Goal: Information Seeking & Learning: Check status

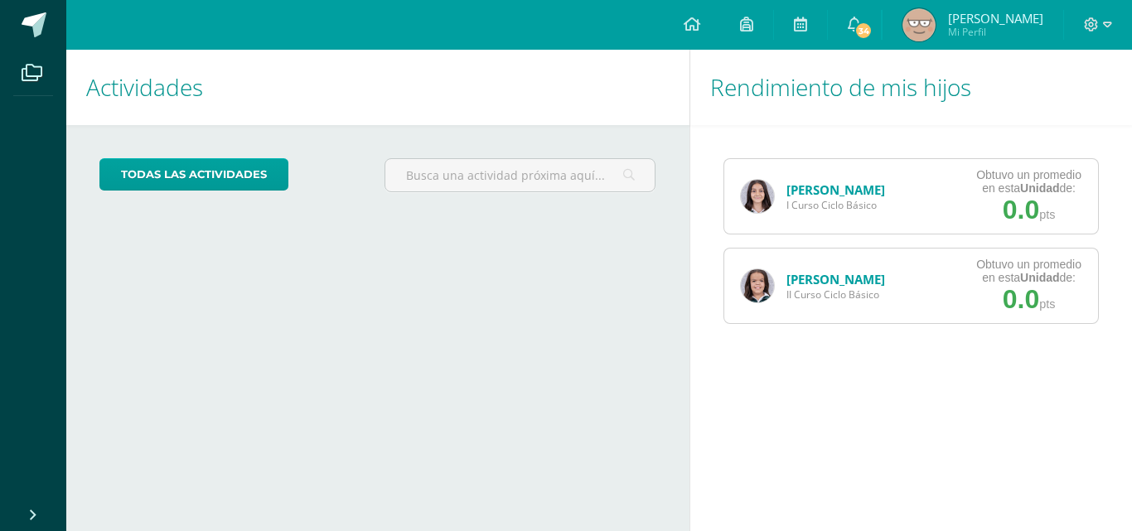
click at [789, 273] on link "[PERSON_NAME]" at bounding box center [835, 279] width 99 height 17
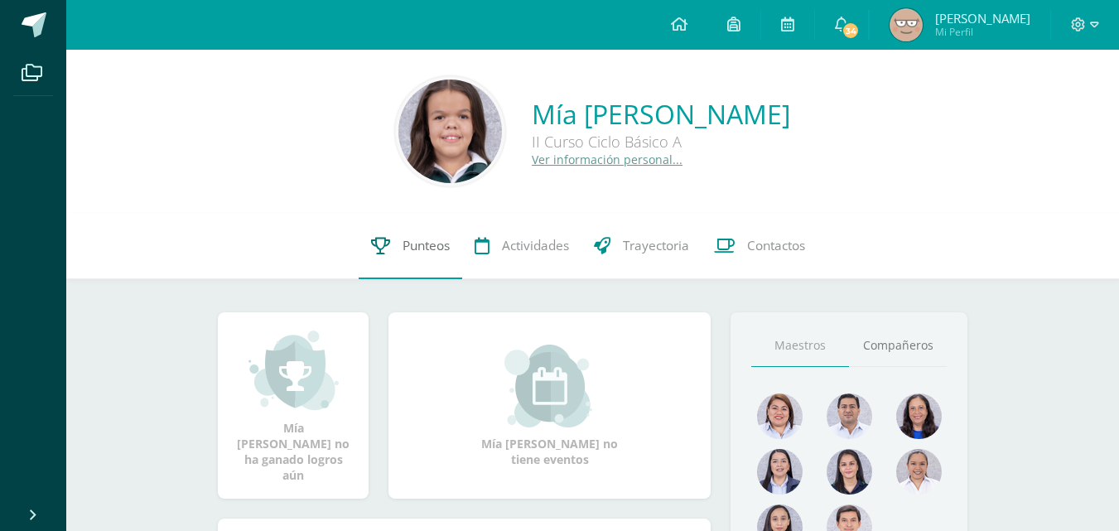
click at [392, 241] on link "Punteos" at bounding box center [411, 246] width 104 height 66
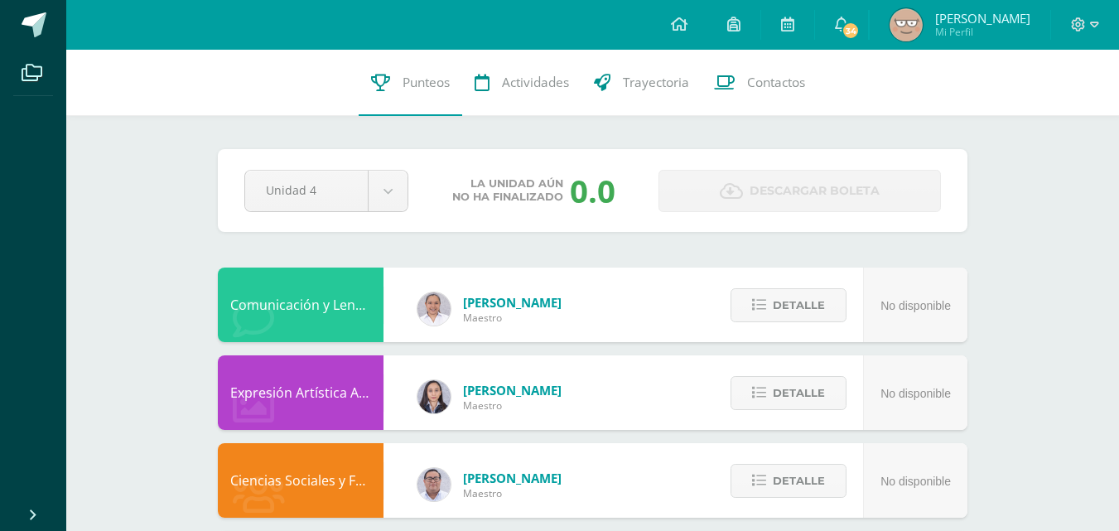
click at [382, 212] on div "Pendiente Unidad 4 Unidad 1 Unidad 2 Unidad 3 Unidad 4 La unidad aún no ha fina…" at bounding box center [593, 190] width 750 height 83
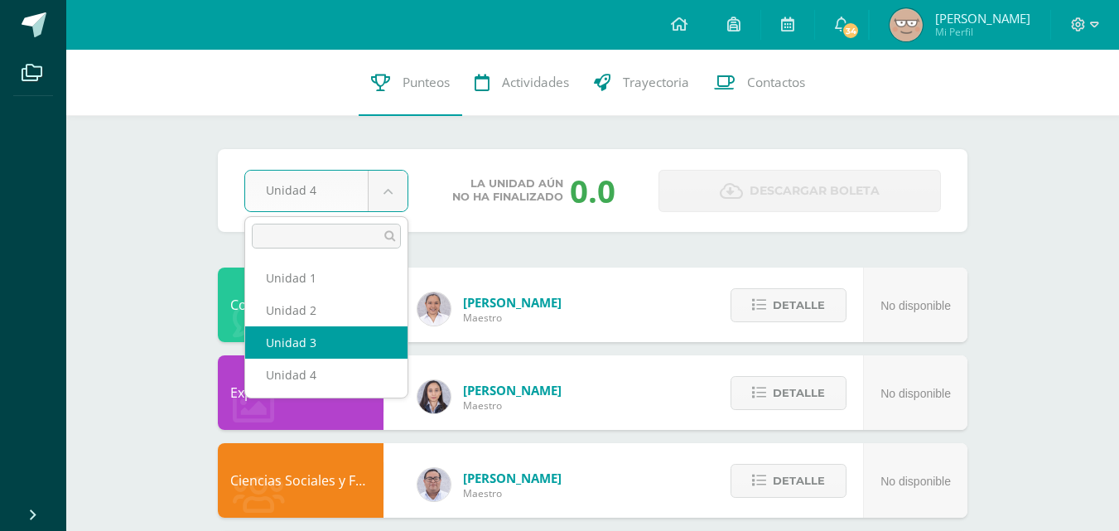
select select "Unidad 3"
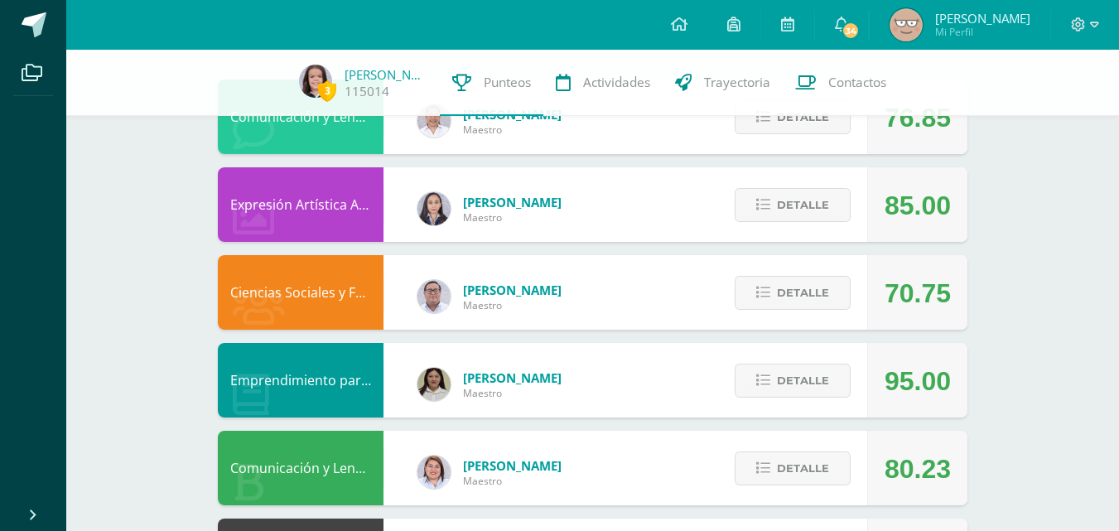
scroll to position [157, 0]
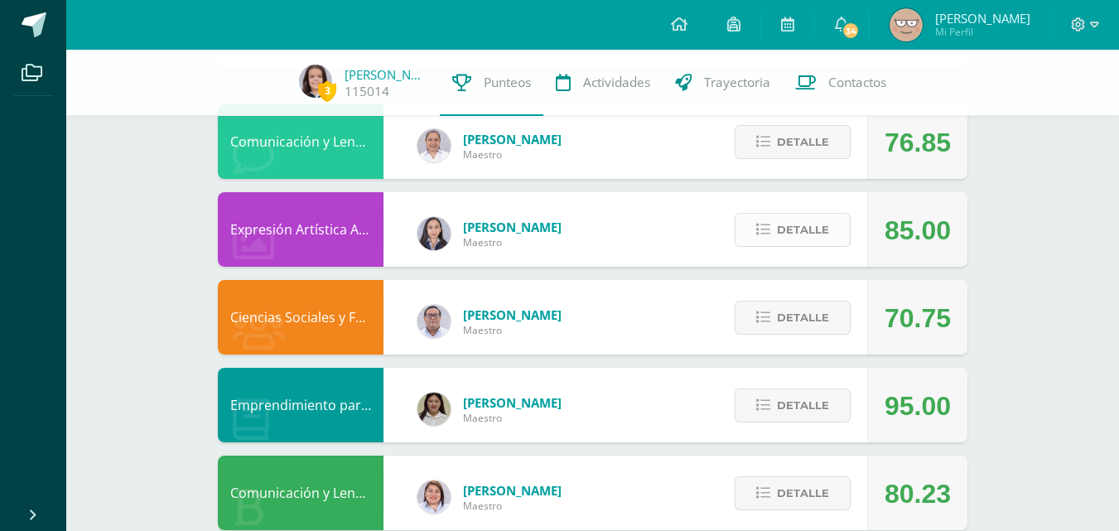
click at [779, 223] on span "Detalle" at bounding box center [803, 230] width 52 height 31
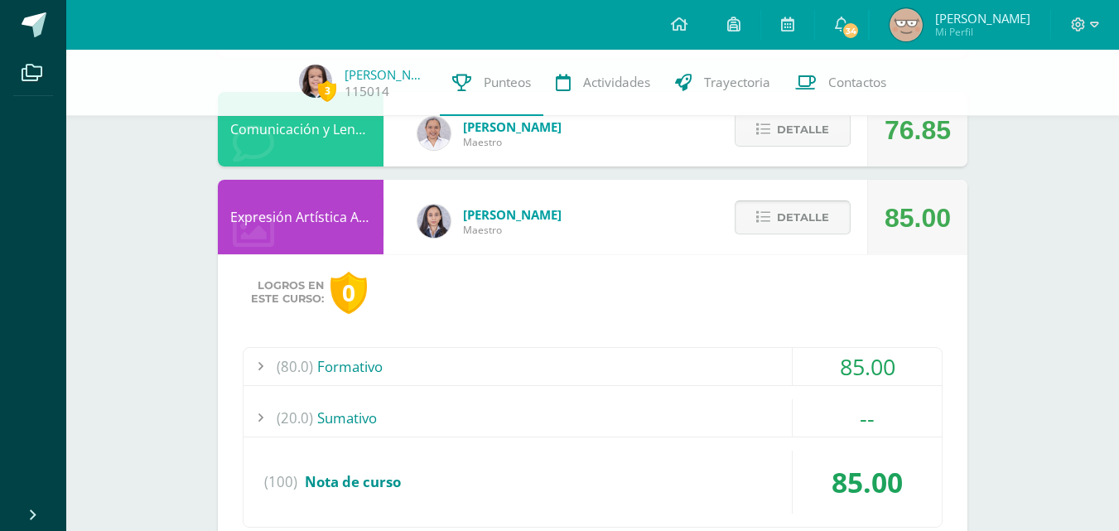
click at [779, 223] on span "Detalle" at bounding box center [803, 217] width 52 height 31
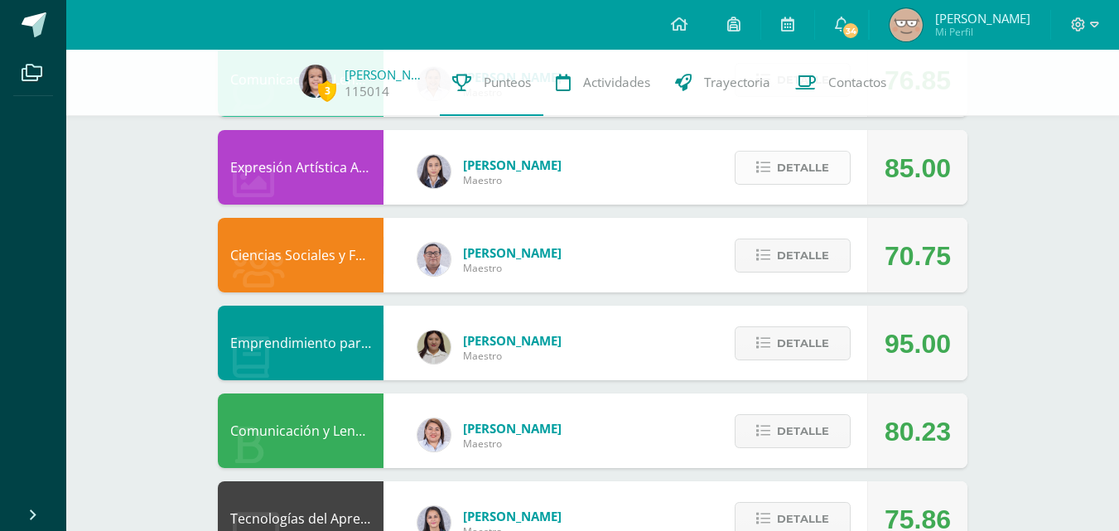
scroll to position [220, 0]
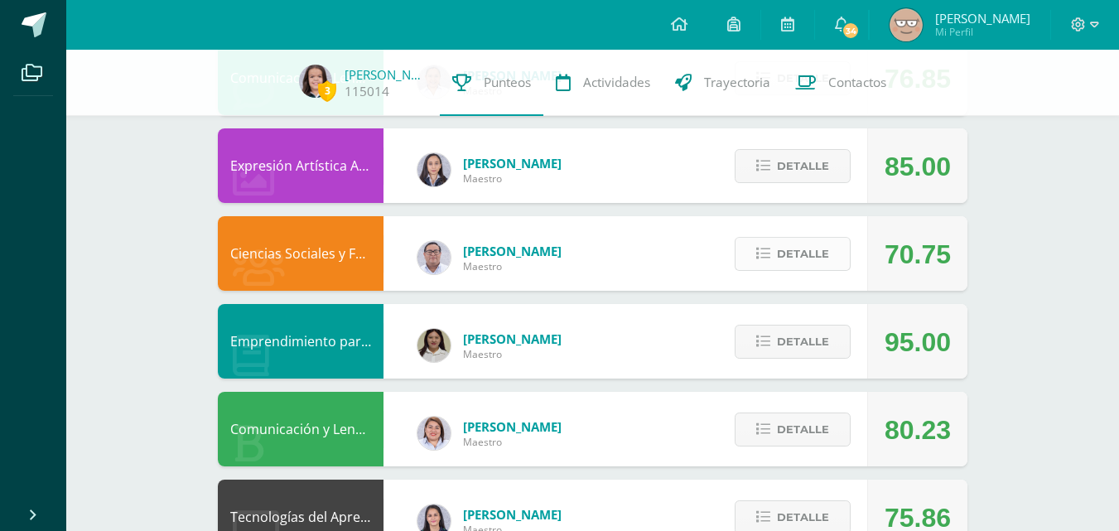
click at [782, 254] on span "Detalle" at bounding box center [803, 254] width 52 height 31
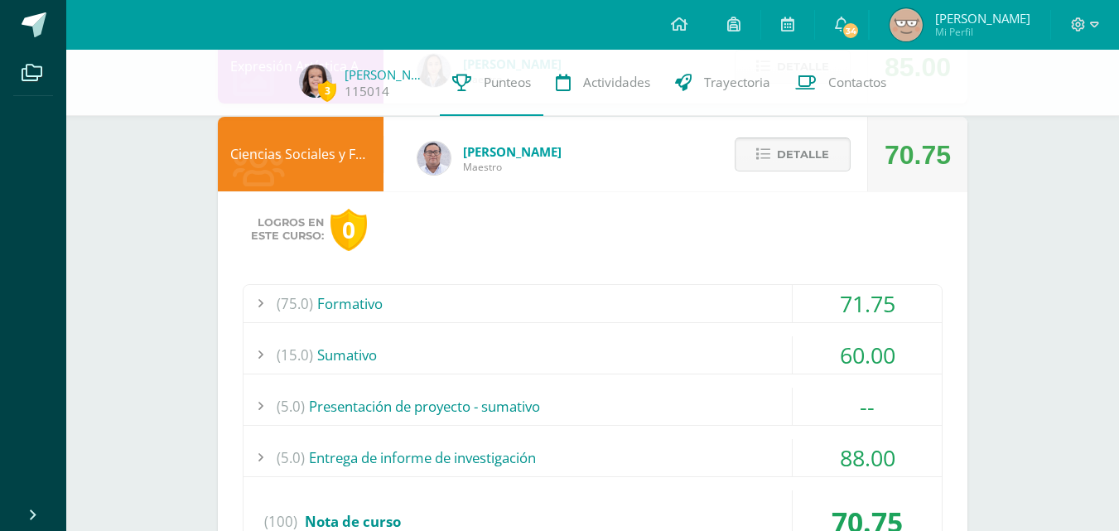
scroll to position [343, 0]
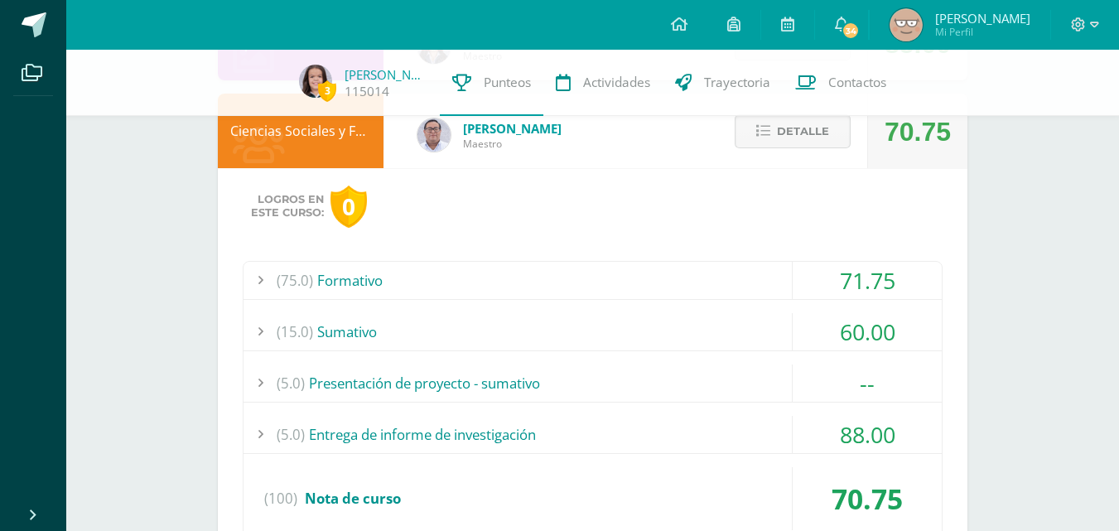
click at [820, 123] on span "Detalle" at bounding box center [803, 131] width 52 height 31
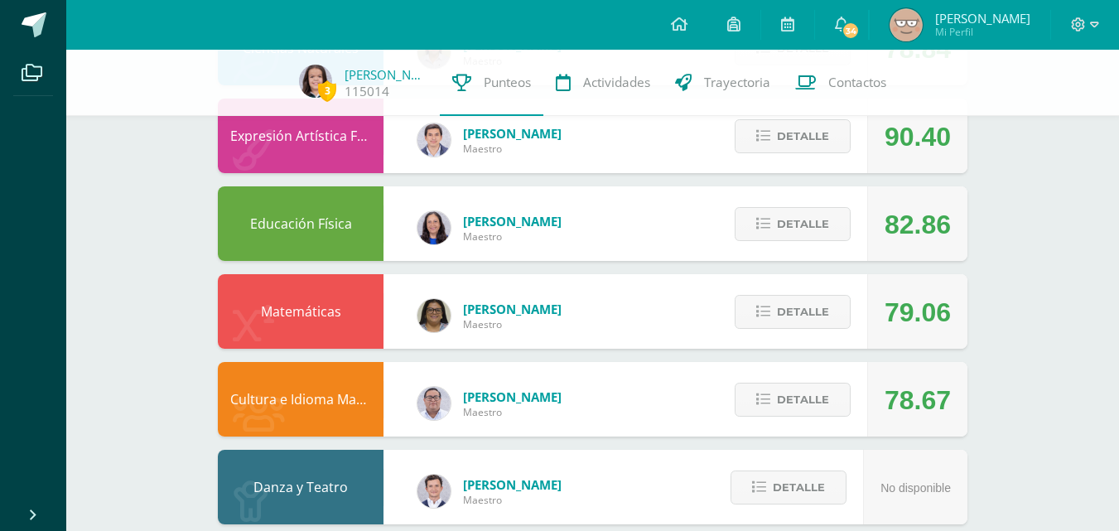
scroll to position [1067, 0]
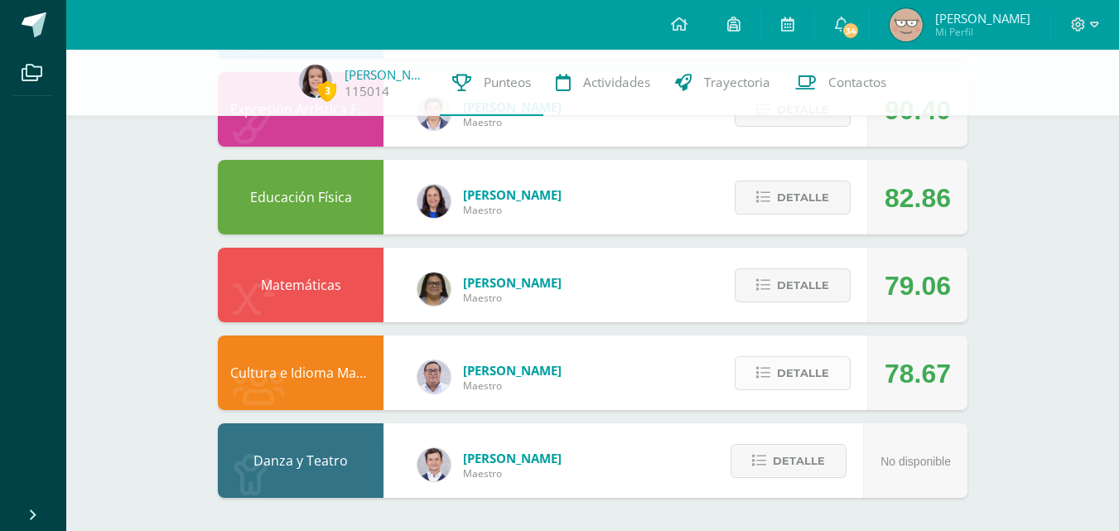
click at [799, 365] on span "Detalle" at bounding box center [803, 373] width 52 height 31
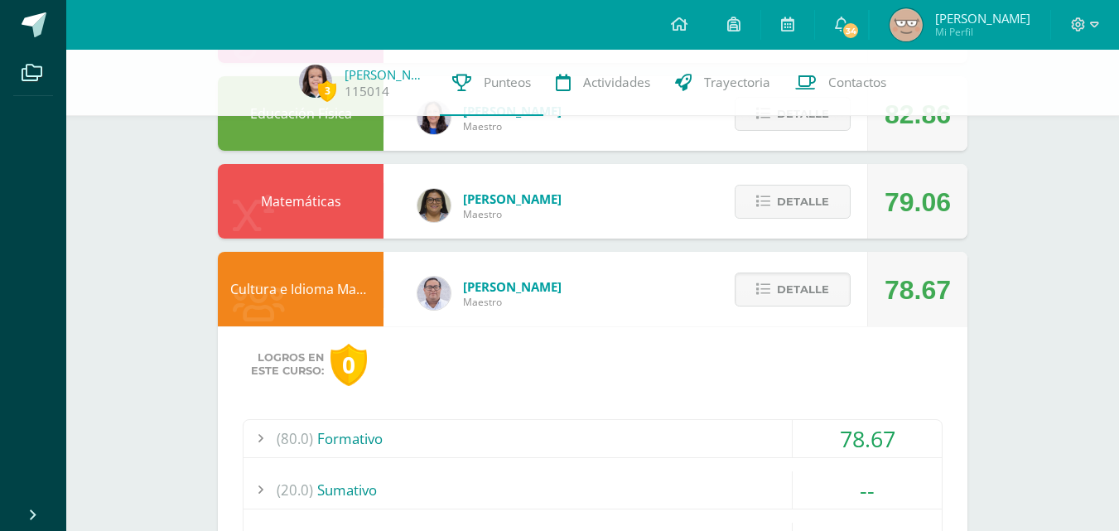
scroll to position [1125, 0]
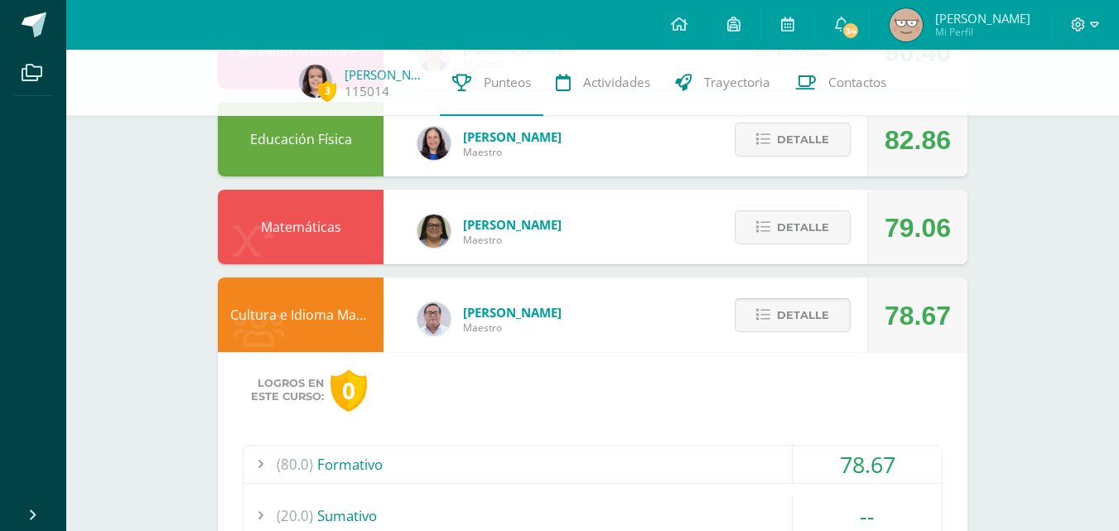
click at [772, 331] on button "Detalle" at bounding box center [793, 315] width 116 height 34
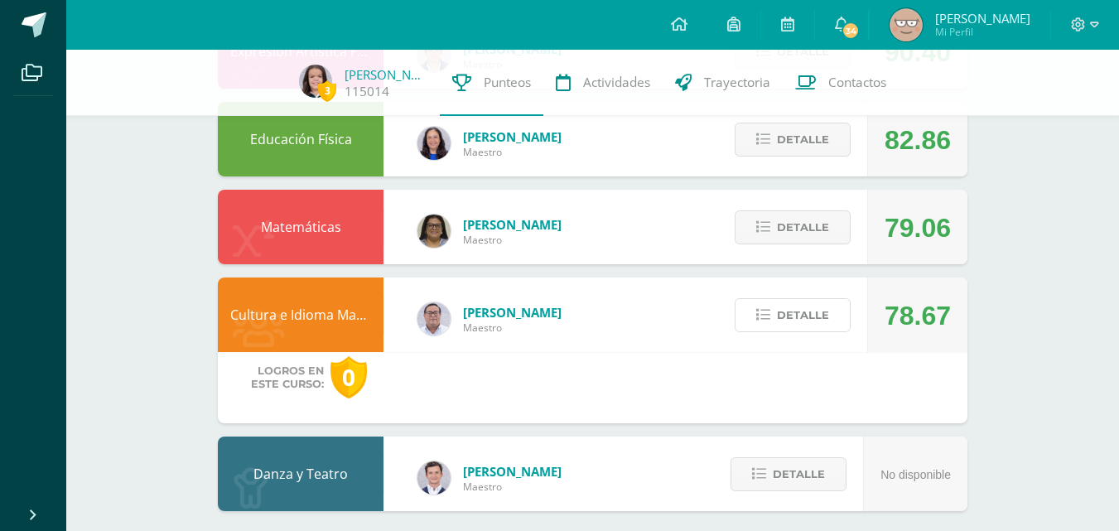
scroll to position [1067, 0]
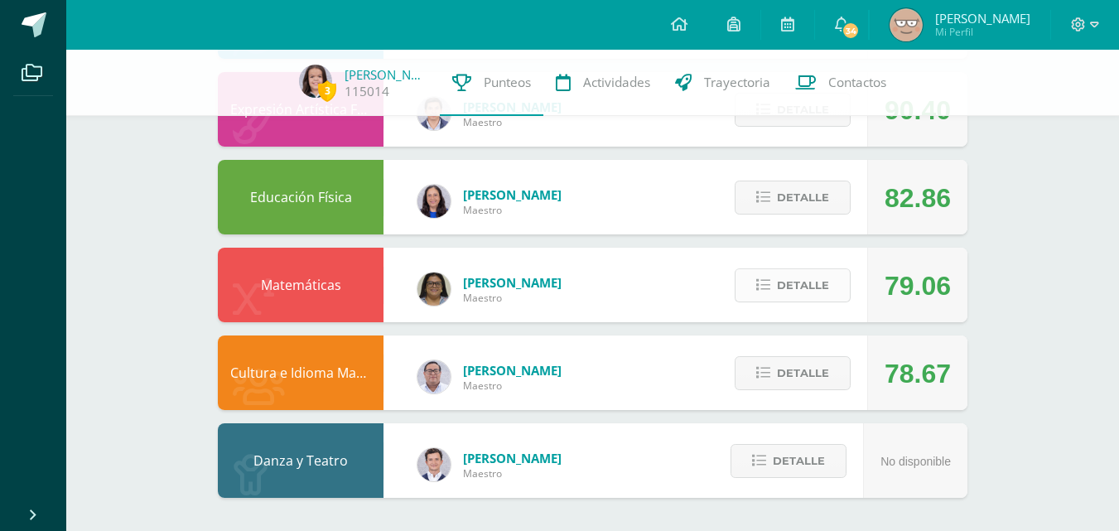
click at [789, 271] on span "Detalle" at bounding box center [803, 285] width 52 height 31
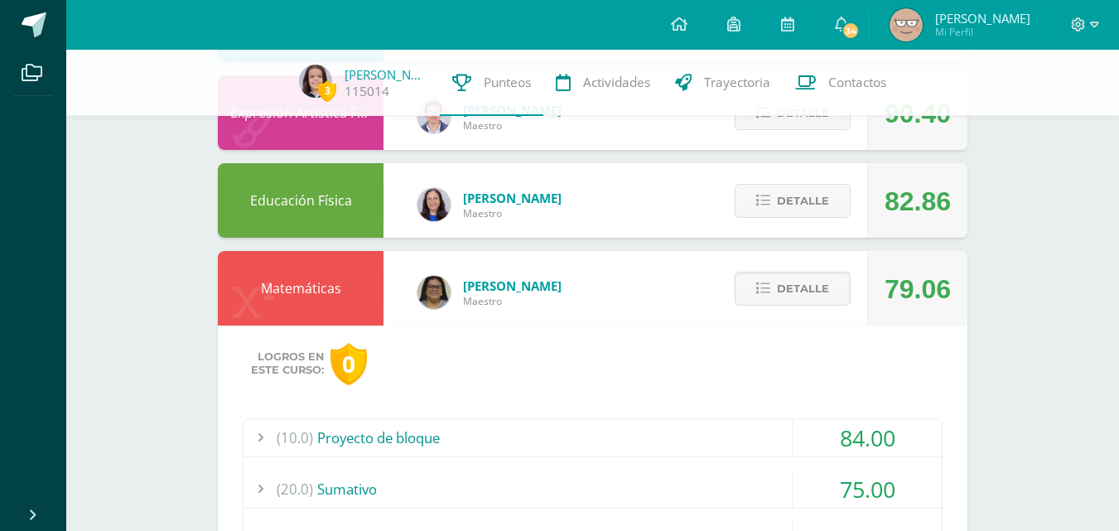
scroll to position [1048, 0]
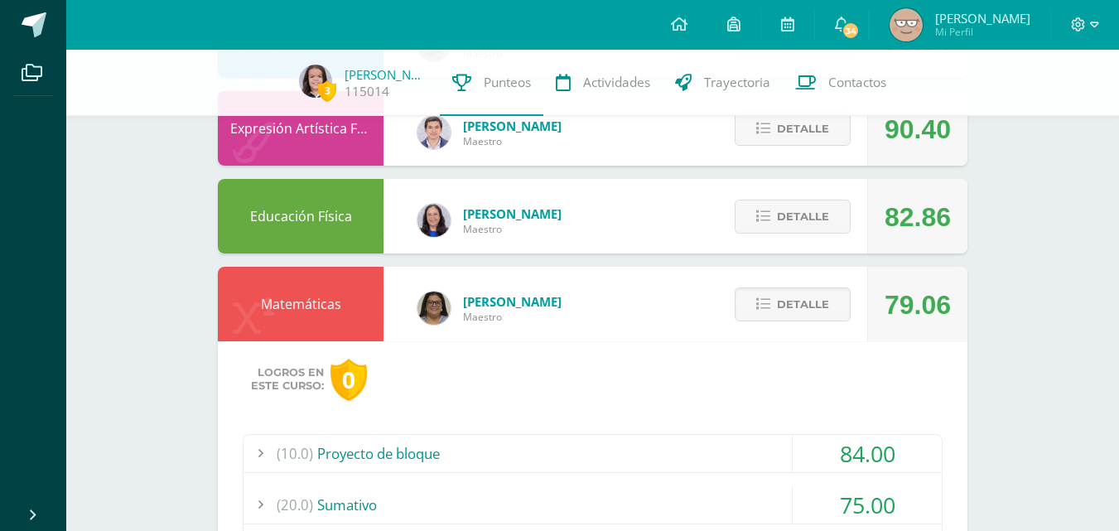
click at [804, 314] on span "Detalle" at bounding box center [803, 304] width 52 height 31
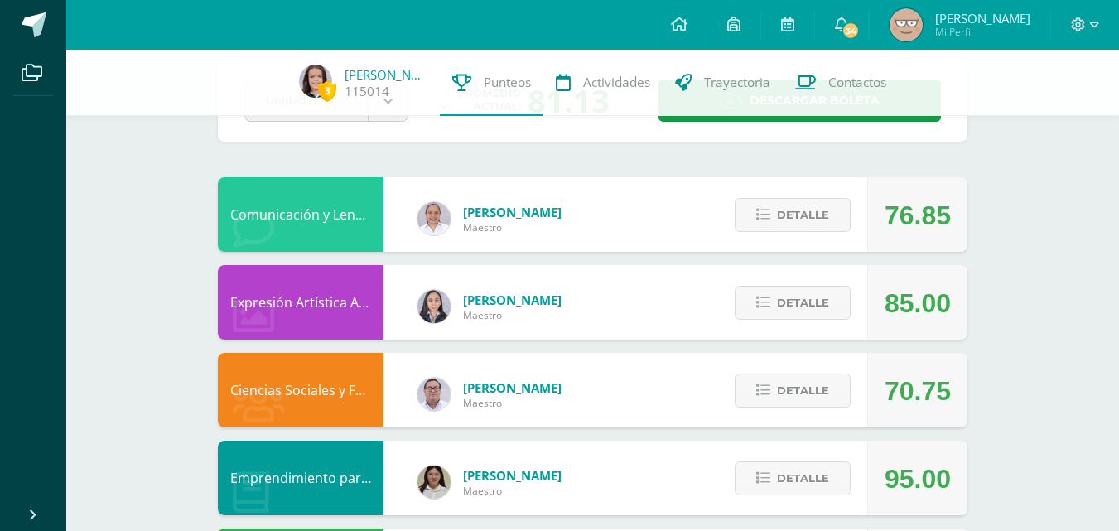
scroll to position [0, 0]
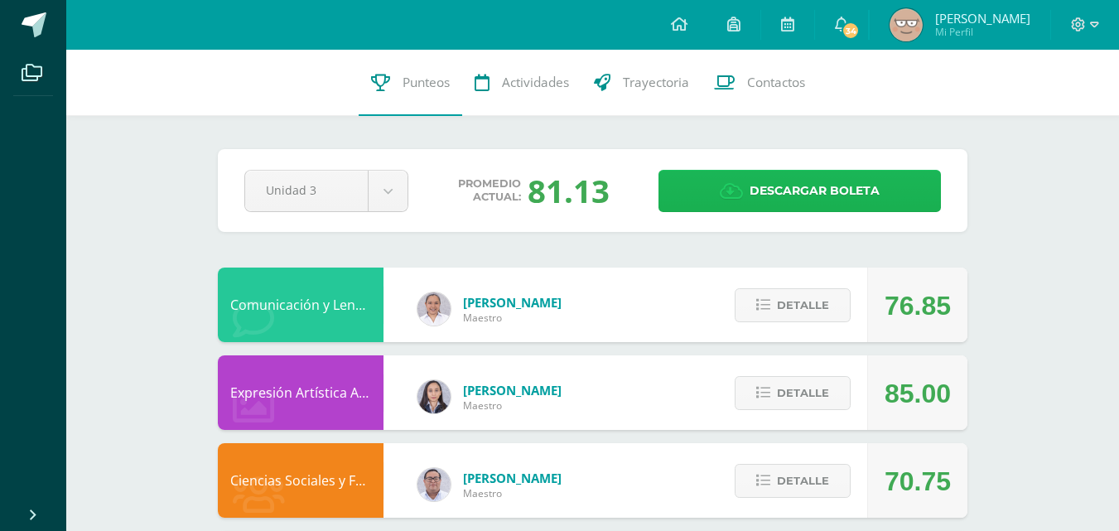
click at [688, 198] on link "Descargar boleta" at bounding box center [800, 191] width 282 height 42
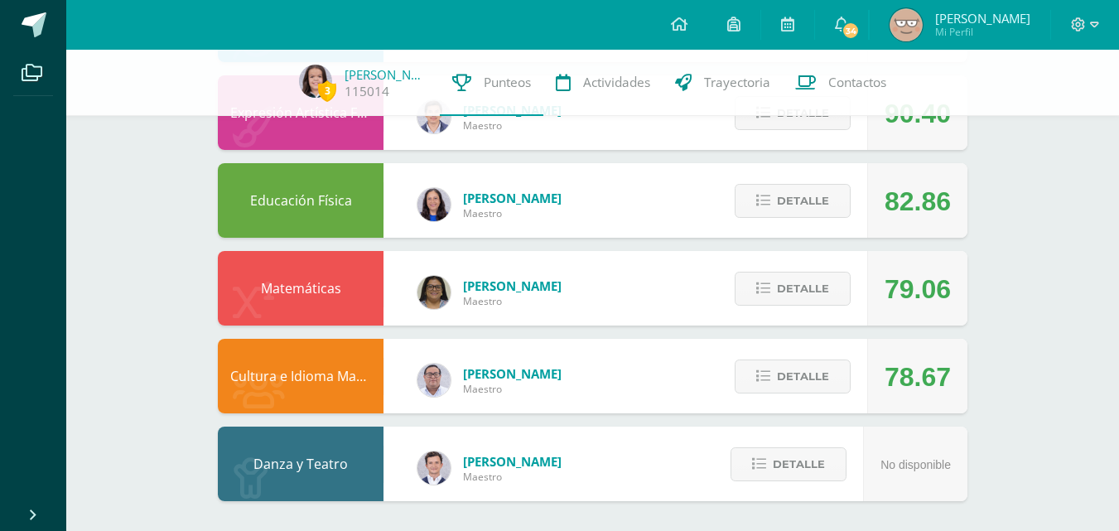
scroll to position [1067, 0]
